Goal: Information Seeking & Learning: Learn about a topic

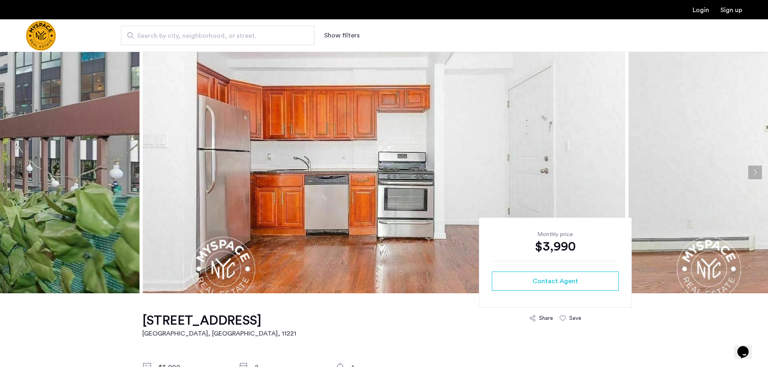
click at [755, 174] on button "Next apartment" at bounding box center [755, 173] width 14 height 14
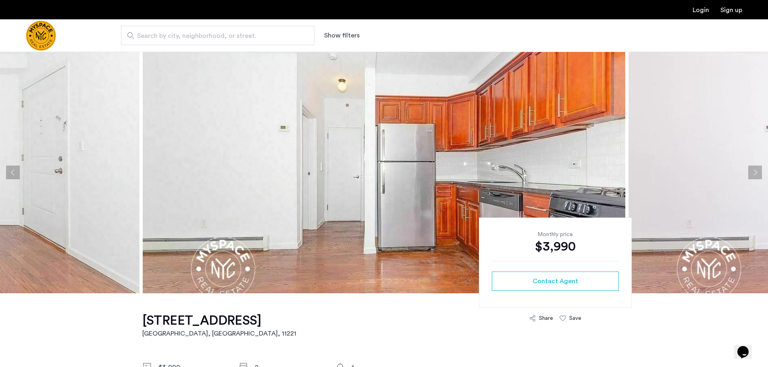
click at [755, 172] on button "Next apartment" at bounding box center [755, 173] width 14 height 14
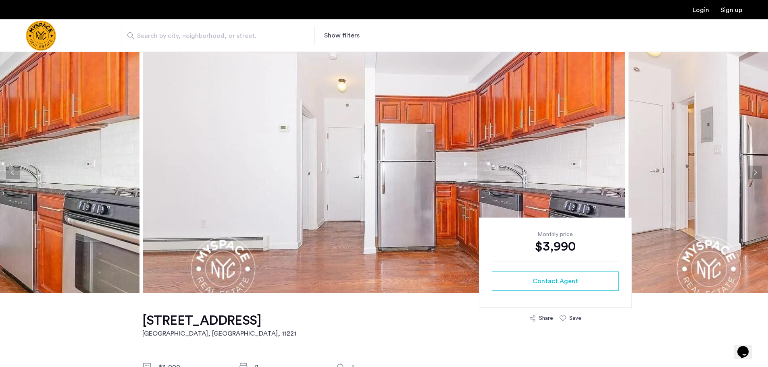
click at [755, 172] on button "Next apartment" at bounding box center [755, 173] width 14 height 14
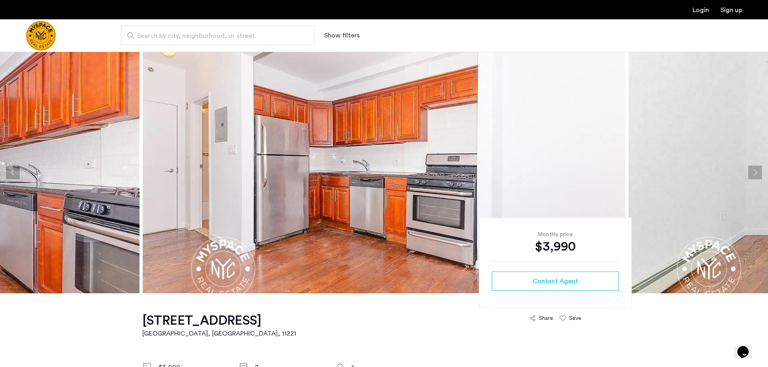
click at [755, 172] on button "Next apartment" at bounding box center [755, 173] width 14 height 14
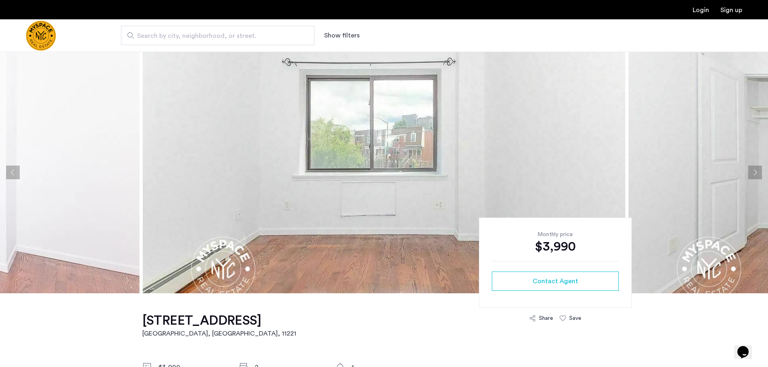
click at [757, 170] on button "Next apartment" at bounding box center [755, 173] width 14 height 14
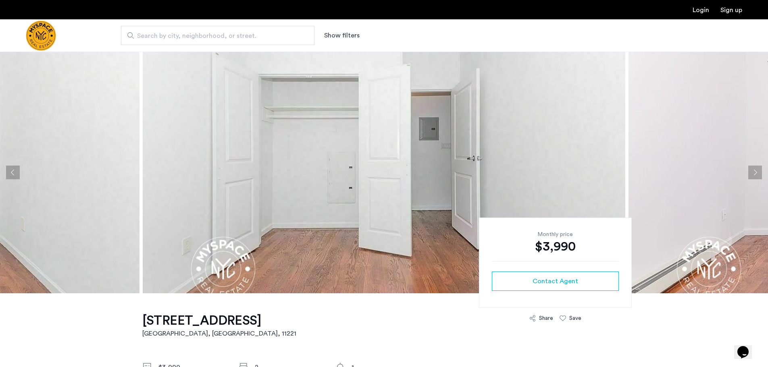
click at [757, 171] on button "Next apartment" at bounding box center [755, 173] width 14 height 14
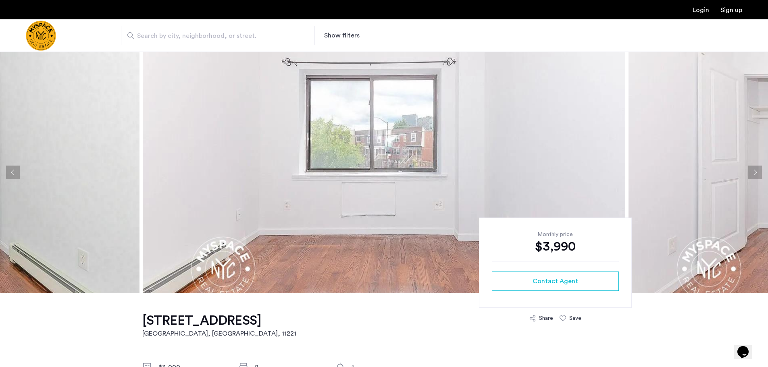
click at [757, 171] on button "Next apartment" at bounding box center [755, 173] width 14 height 14
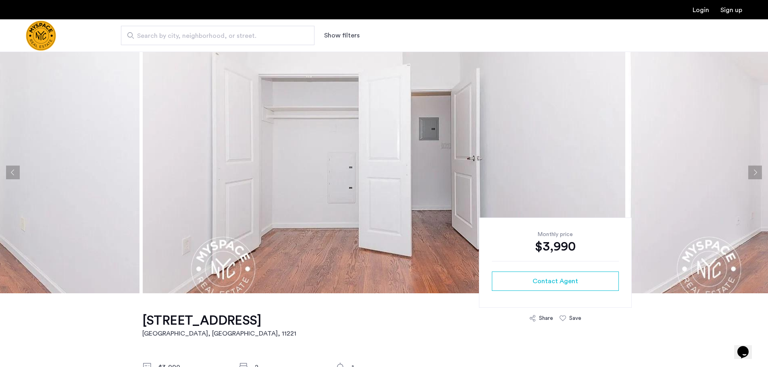
click at [757, 171] on button "Next apartment" at bounding box center [755, 173] width 14 height 14
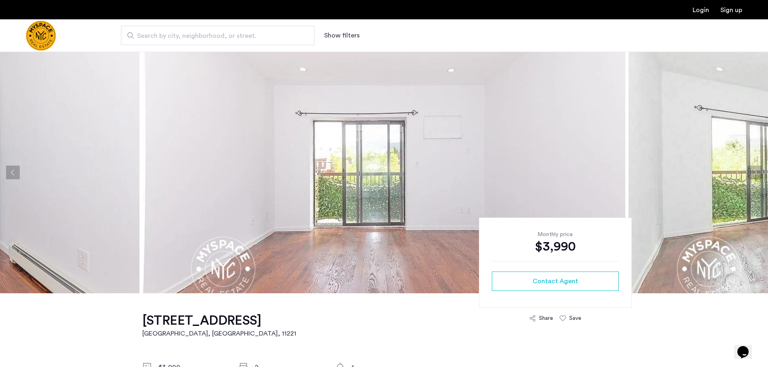
click at [754, 175] on button "Next apartment" at bounding box center [755, 173] width 14 height 14
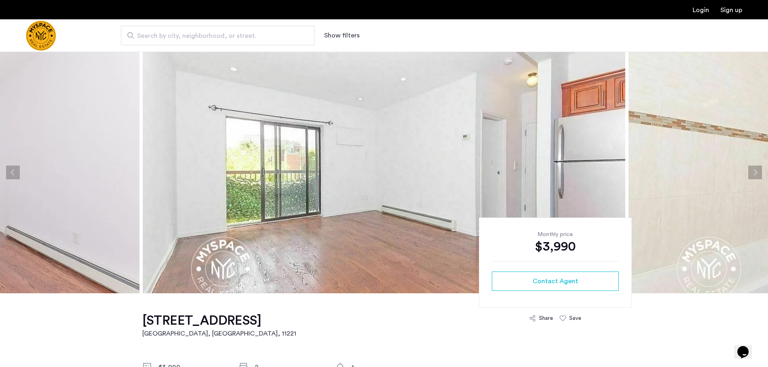
click at [754, 175] on button "Next apartment" at bounding box center [755, 173] width 14 height 14
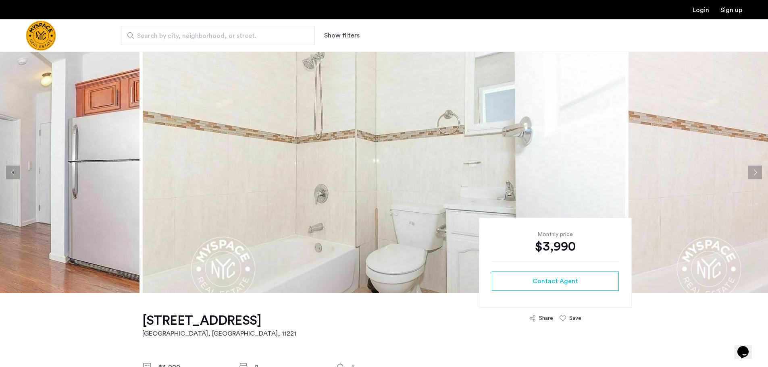
click at [754, 175] on button "Next apartment" at bounding box center [755, 173] width 14 height 14
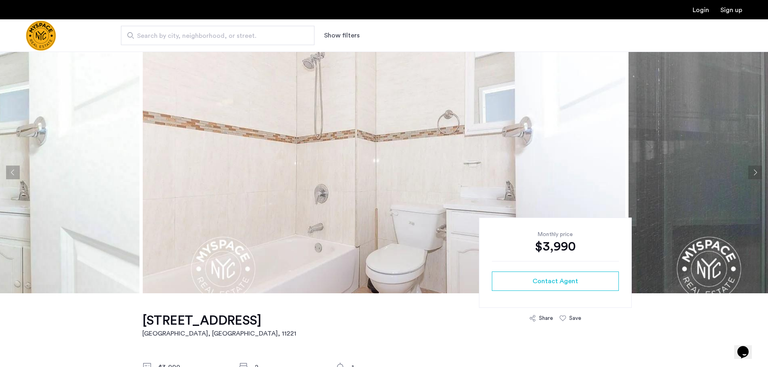
click at [754, 175] on button "Next apartment" at bounding box center [755, 173] width 14 height 14
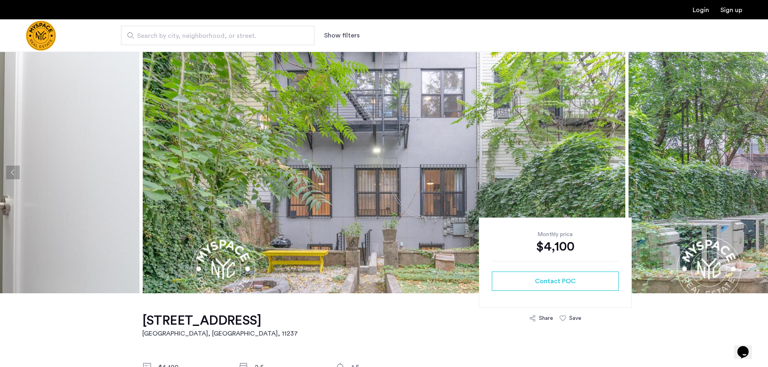
click at [755, 173] on button "Next apartment" at bounding box center [755, 173] width 14 height 14
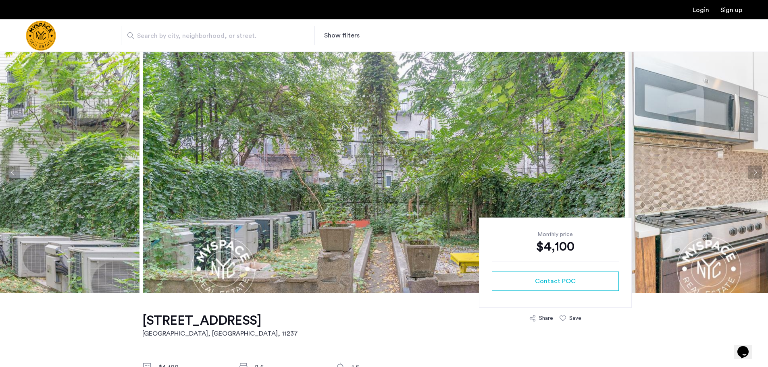
click at [755, 173] on button "Next apartment" at bounding box center [755, 173] width 14 height 14
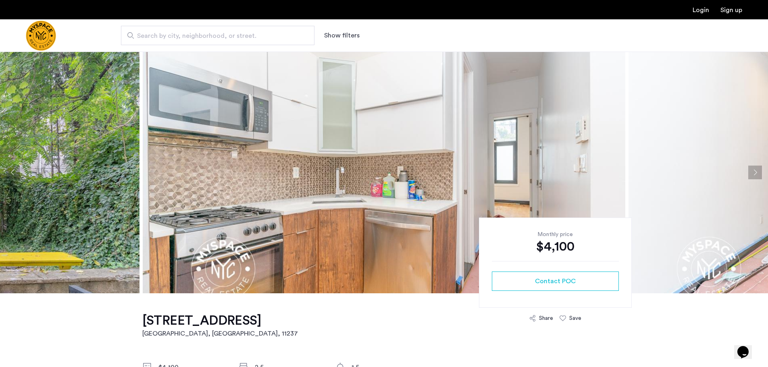
click at [749, 170] on button "Next apartment" at bounding box center [755, 173] width 14 height 14
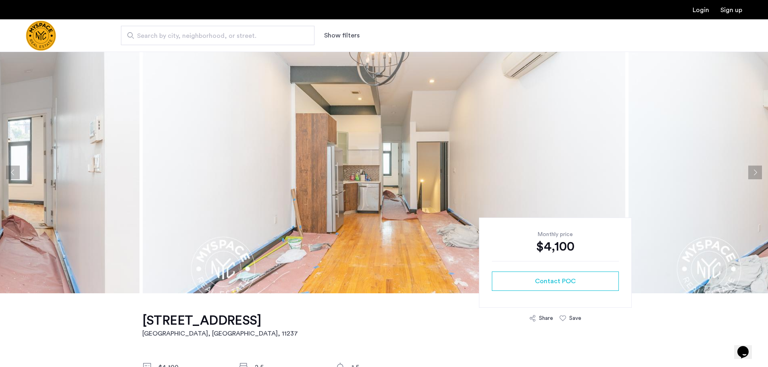
click at [751, 170] on button "Next apartment" at bounding box center [755, 173] width 14 height 14
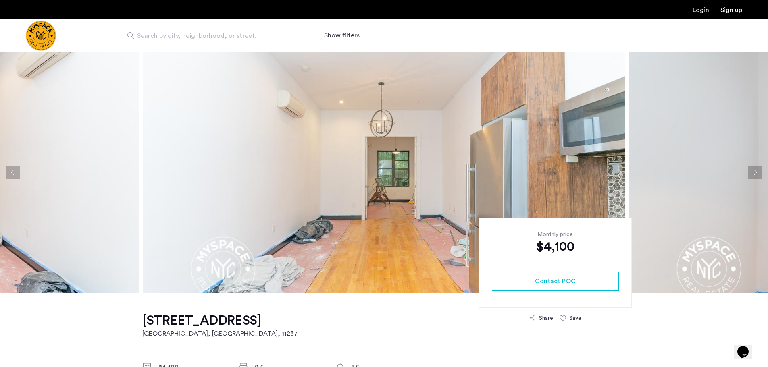
click at [754, 174] on button "Next apartment" at bounding box center [755, 173] width 14 height 14
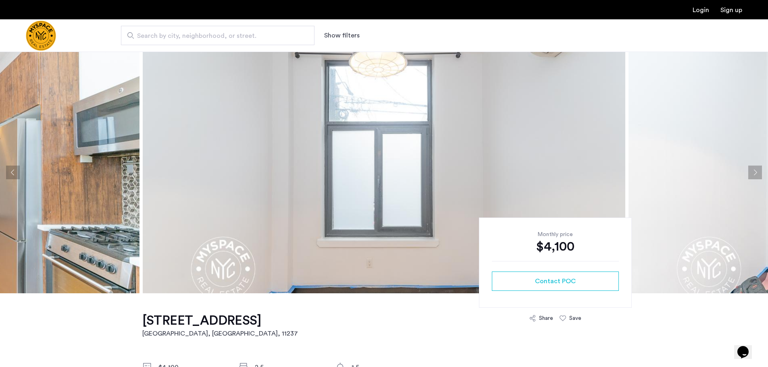
click at [754, 174] on button "Next apartment" at bounding box center [755, 173] width 14 height 14
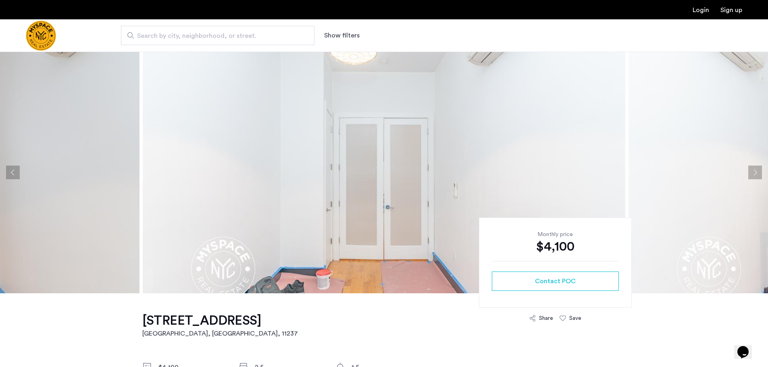
click at [754, 174] on button "Next apartment" at bounding box center [755, 173] width 14 height 14
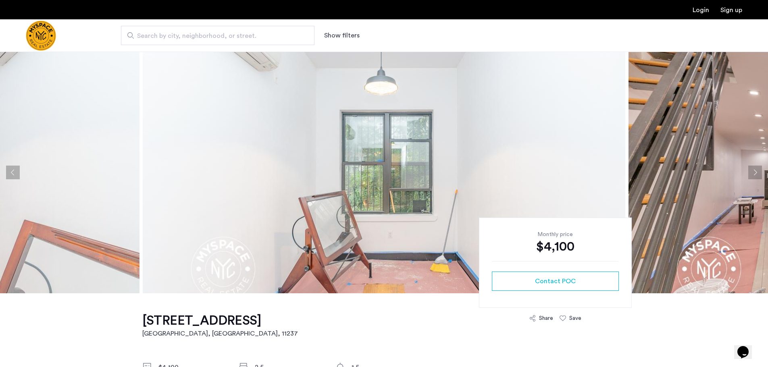
click at [754, 174] on button "Next apartment" at bounding box center [755, 173] width 14 height 14
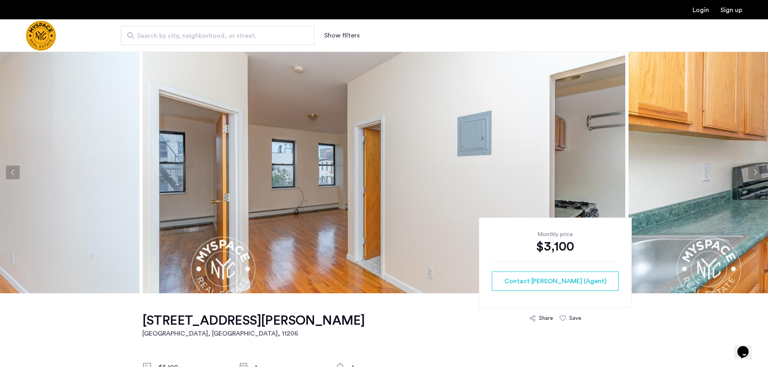
click at [751, 172] on button "Next apartment" at bounding box center [755, 173] width 14 height 14
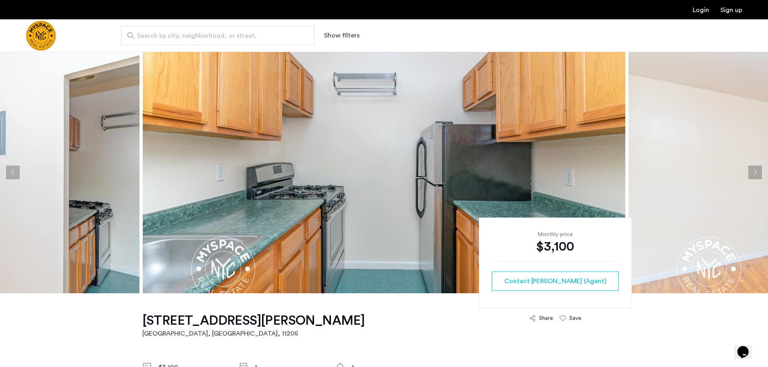
click at [754, 170] on button "Next apartment" at bounding box center [755, 173] width 14 height 14
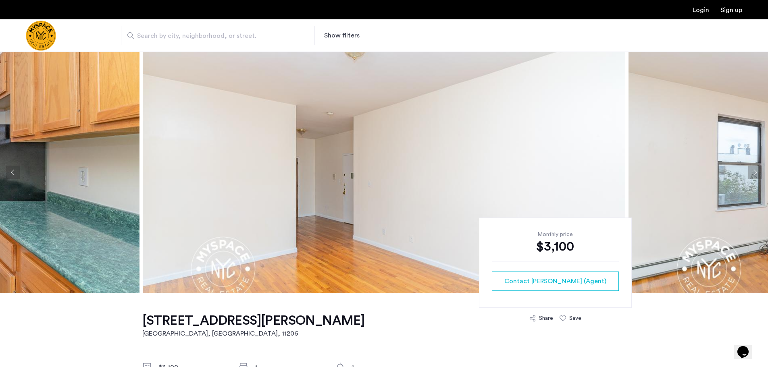
click at [754, 170] on button "Next apartment" at bounding box center [755, 173] width 14 height 14
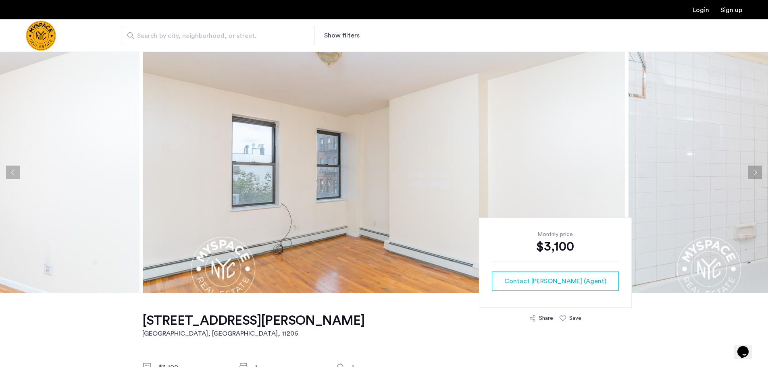
click at [756, 174] on button "Next apartment" at bounding box center [755, 173] width 14 height 14
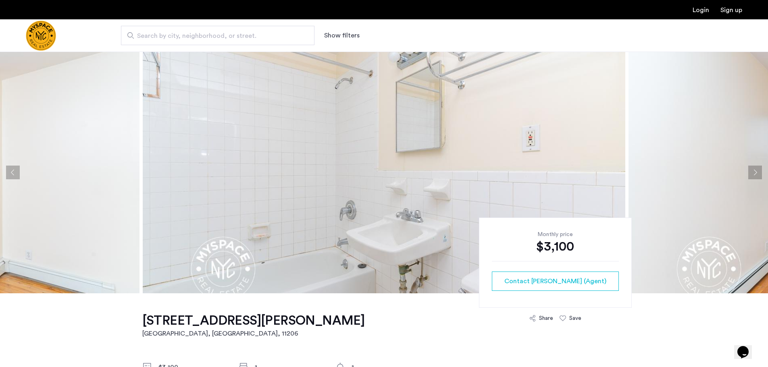
click at [759, 174] on button "Next apartment" at bounding box center [755, 173] width 14 height 14
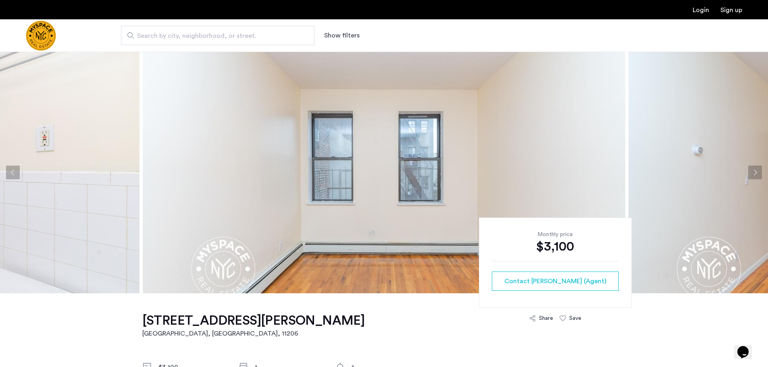
click at [753, 174] on button "Next apartment" at bounding box center [755, 173] width 14 height 14
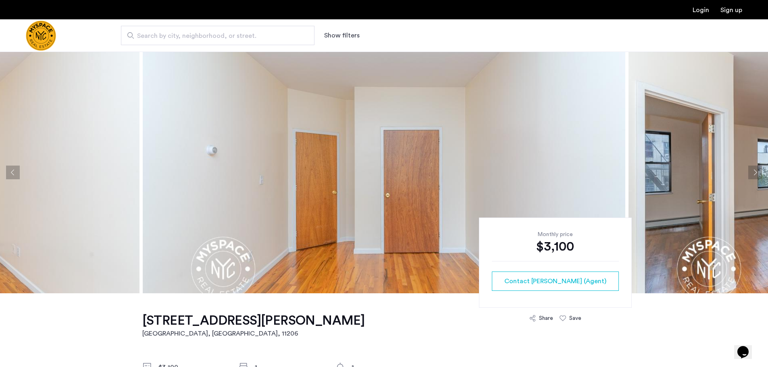
click at [753, 174] on button "Next apartment" at bounding box center [755, 173] width 14 height 14
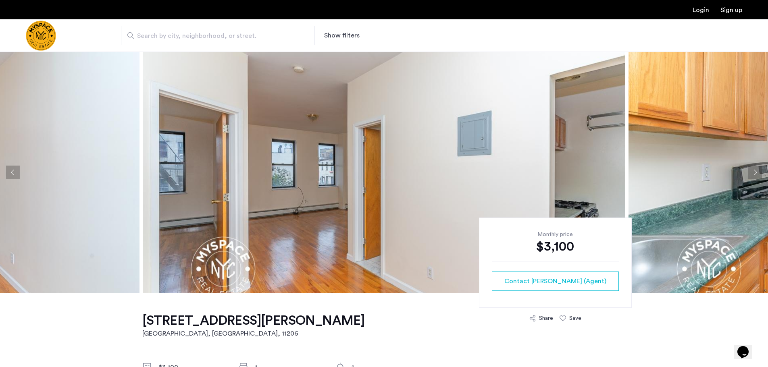
click at [749, 177] on button "Next apartment" at bounding box center [755, 173] width 14 height 14
